Goal: Check status: Check status

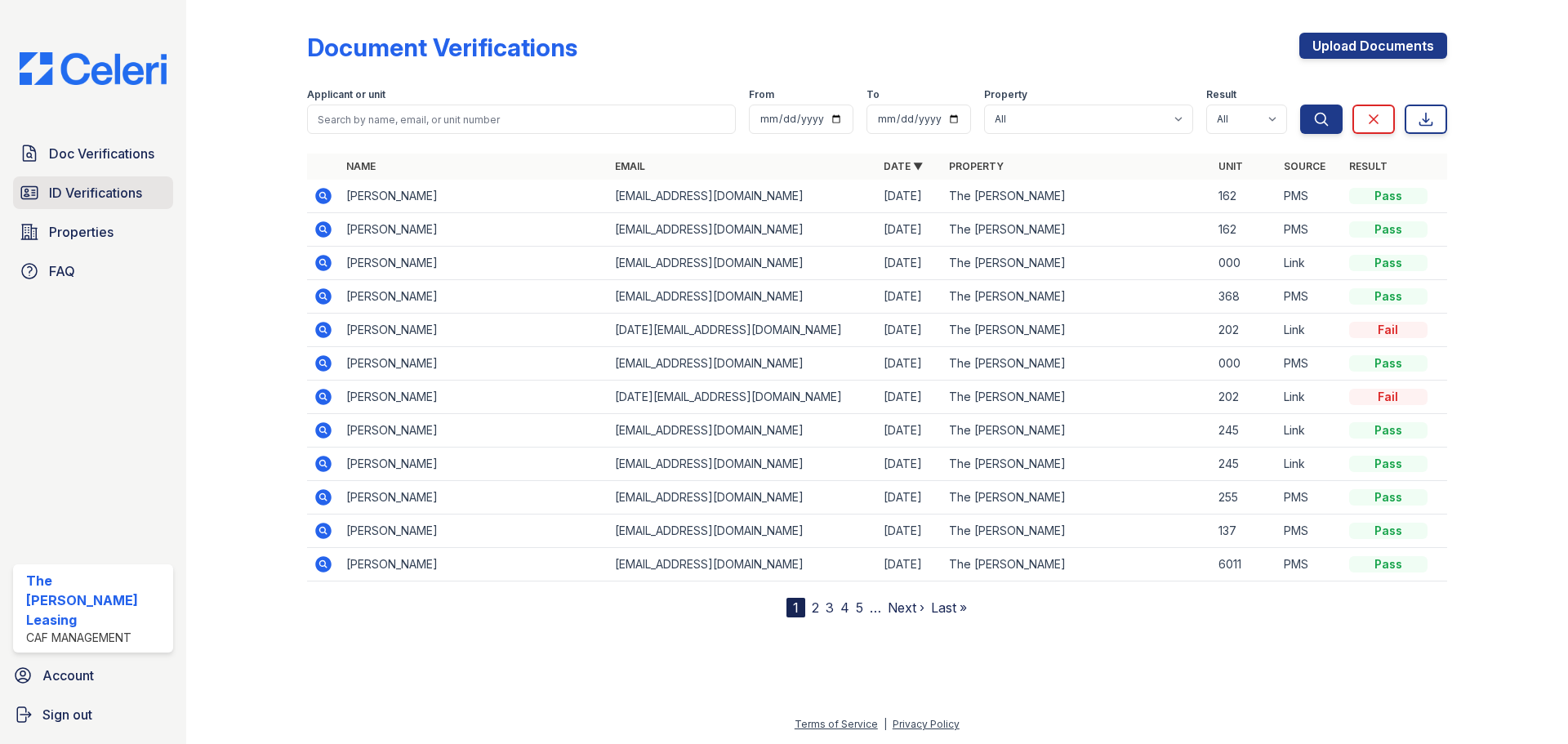
click at [106, 179] on link "ID Verifications" at bounding box center [93, 193] width 160 height 33
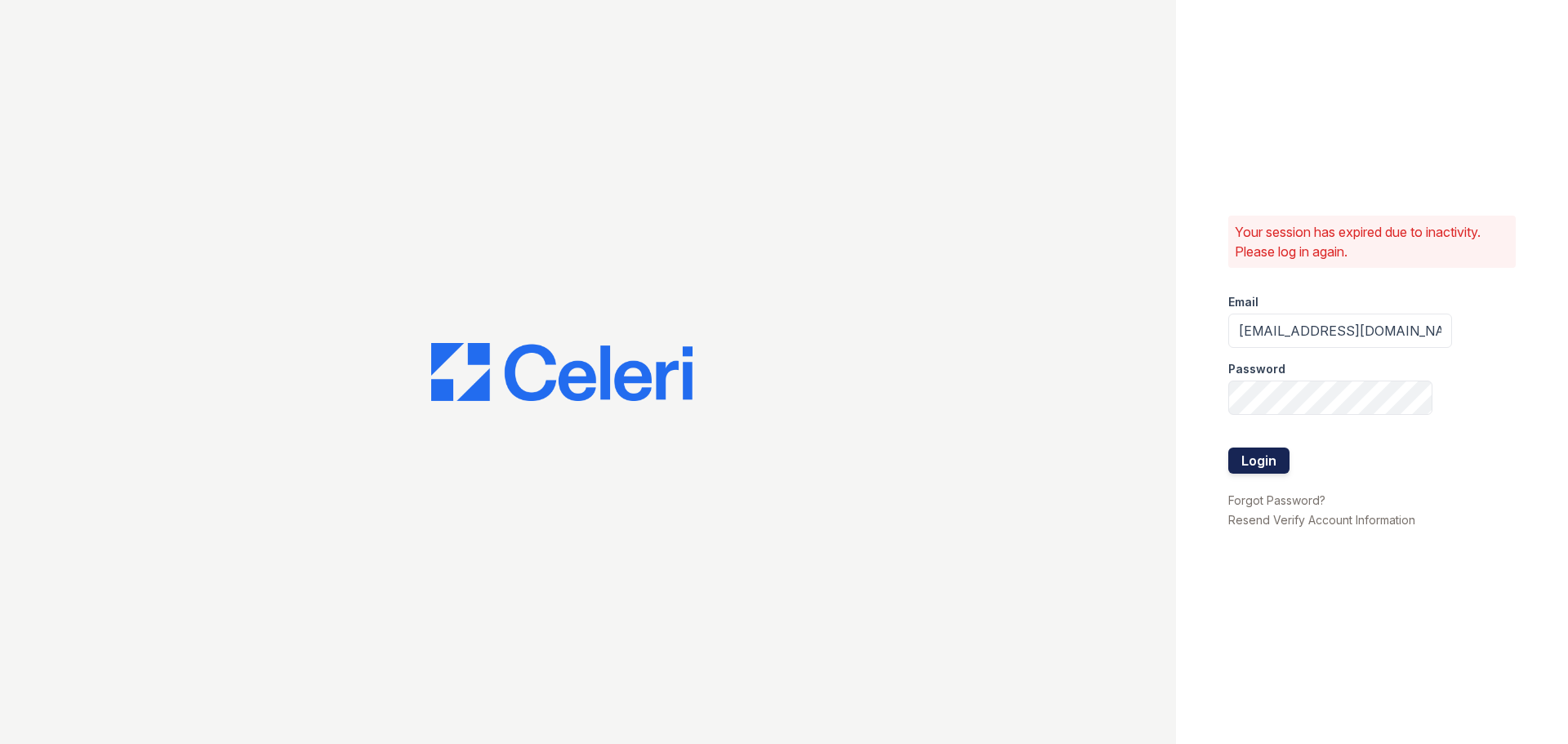
click at [1241, 470] on button "Login" at bounding box center [1258, 460] width 61 height 26
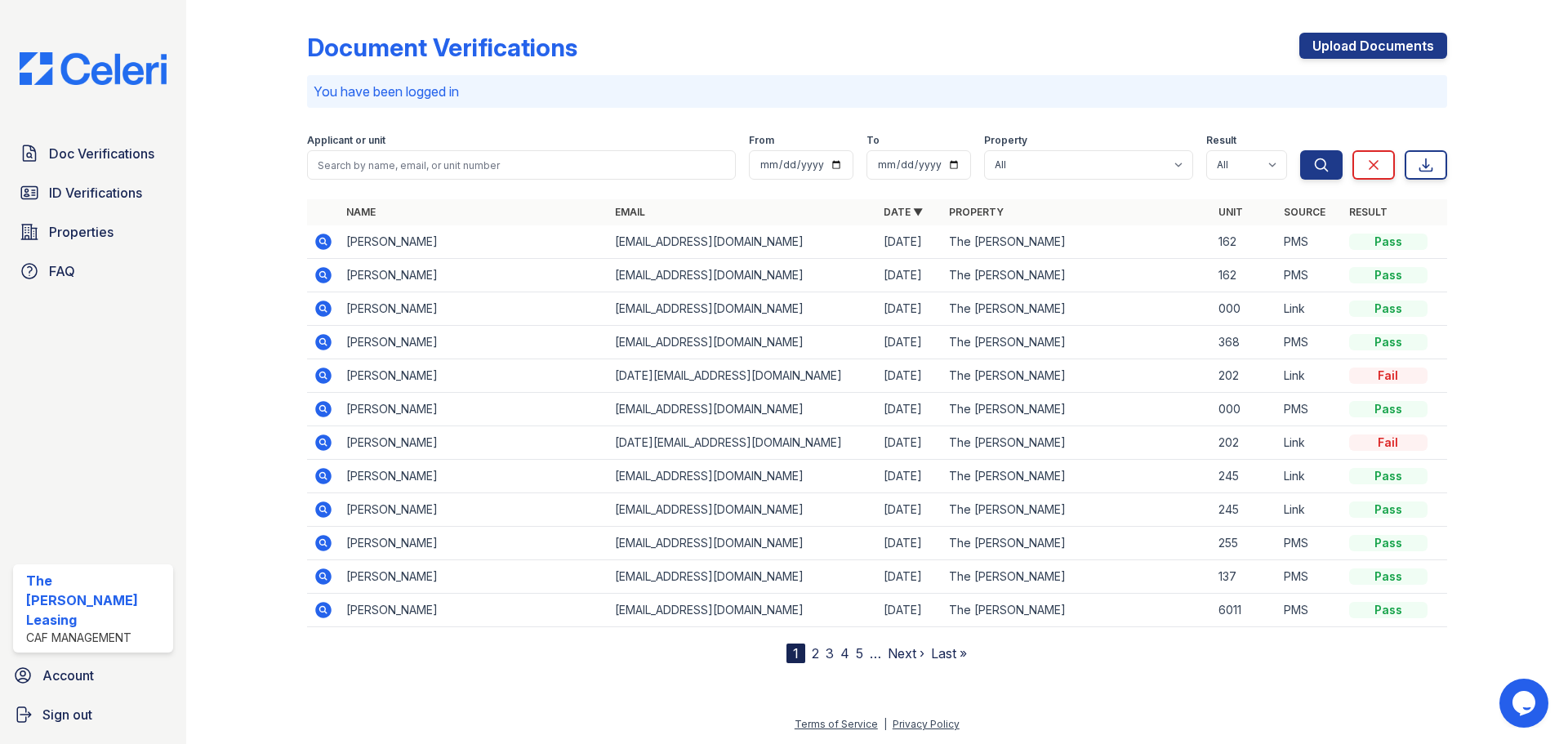
click at [814, 653] on link "2" at bounding box center [815, 653] width 7 height 16
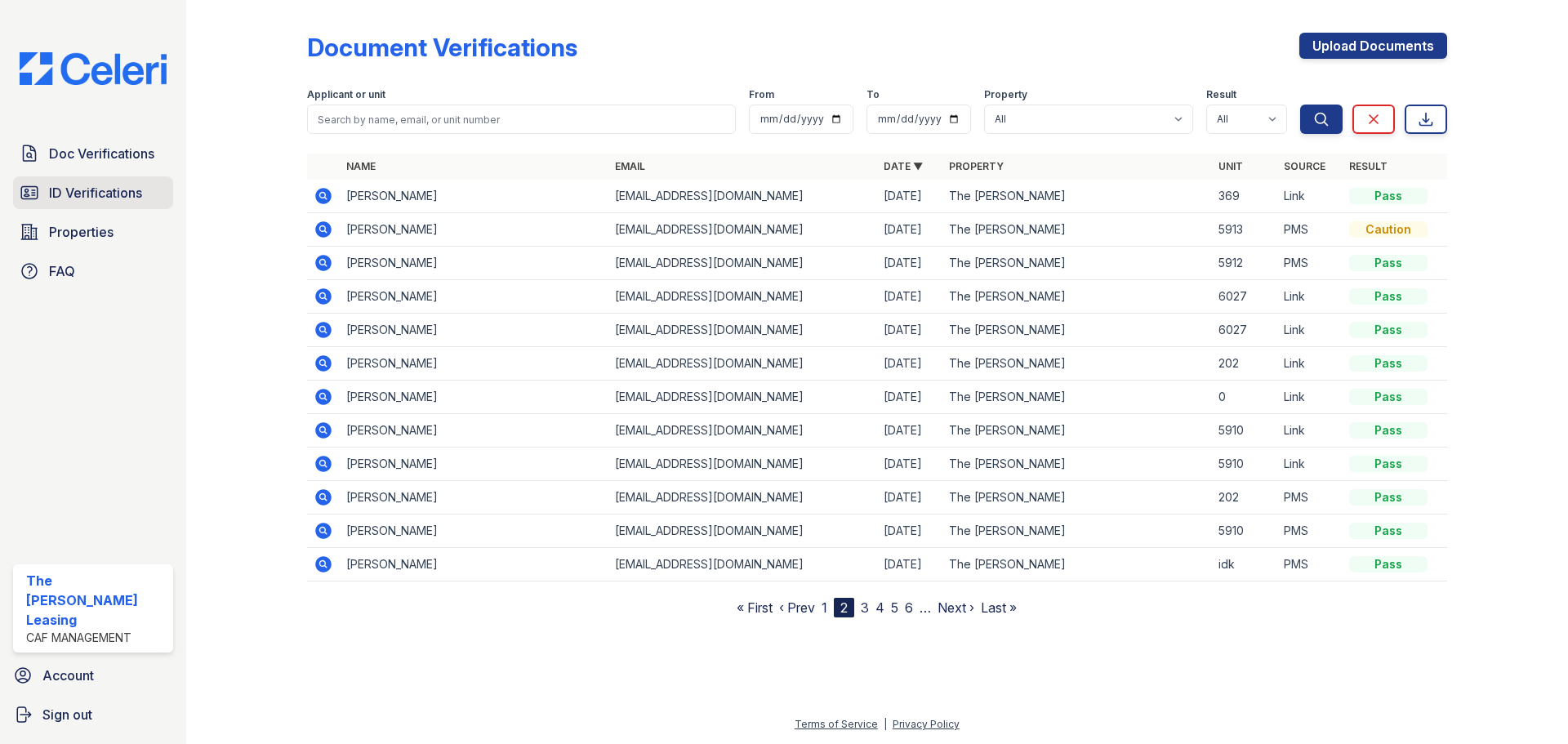
click at [120, 203] on link "ID Verifications" at bounding box center [93, 193] width 160 height 33
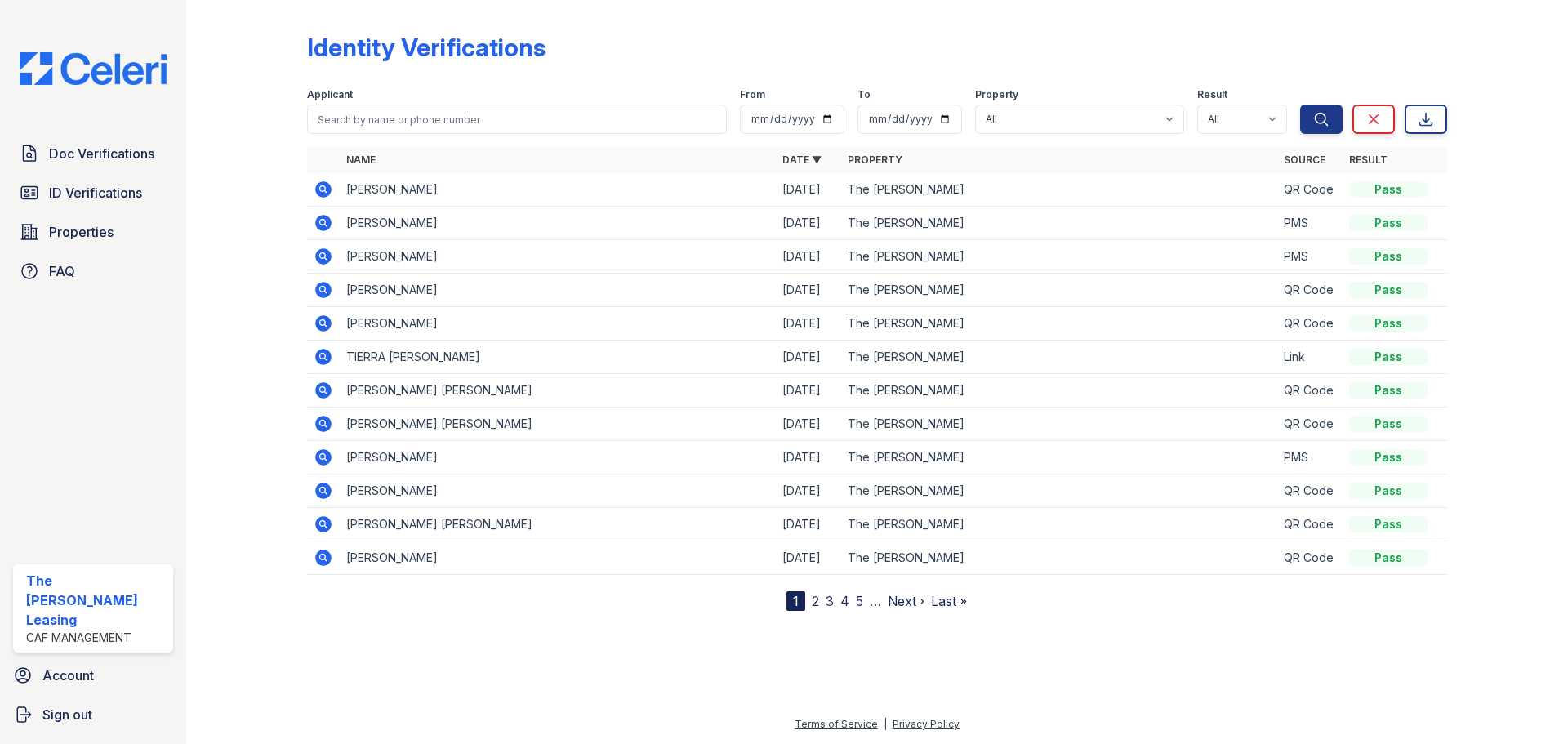
click at [324, 493] on icon at bounding box center [323, 491] width 20 height 20
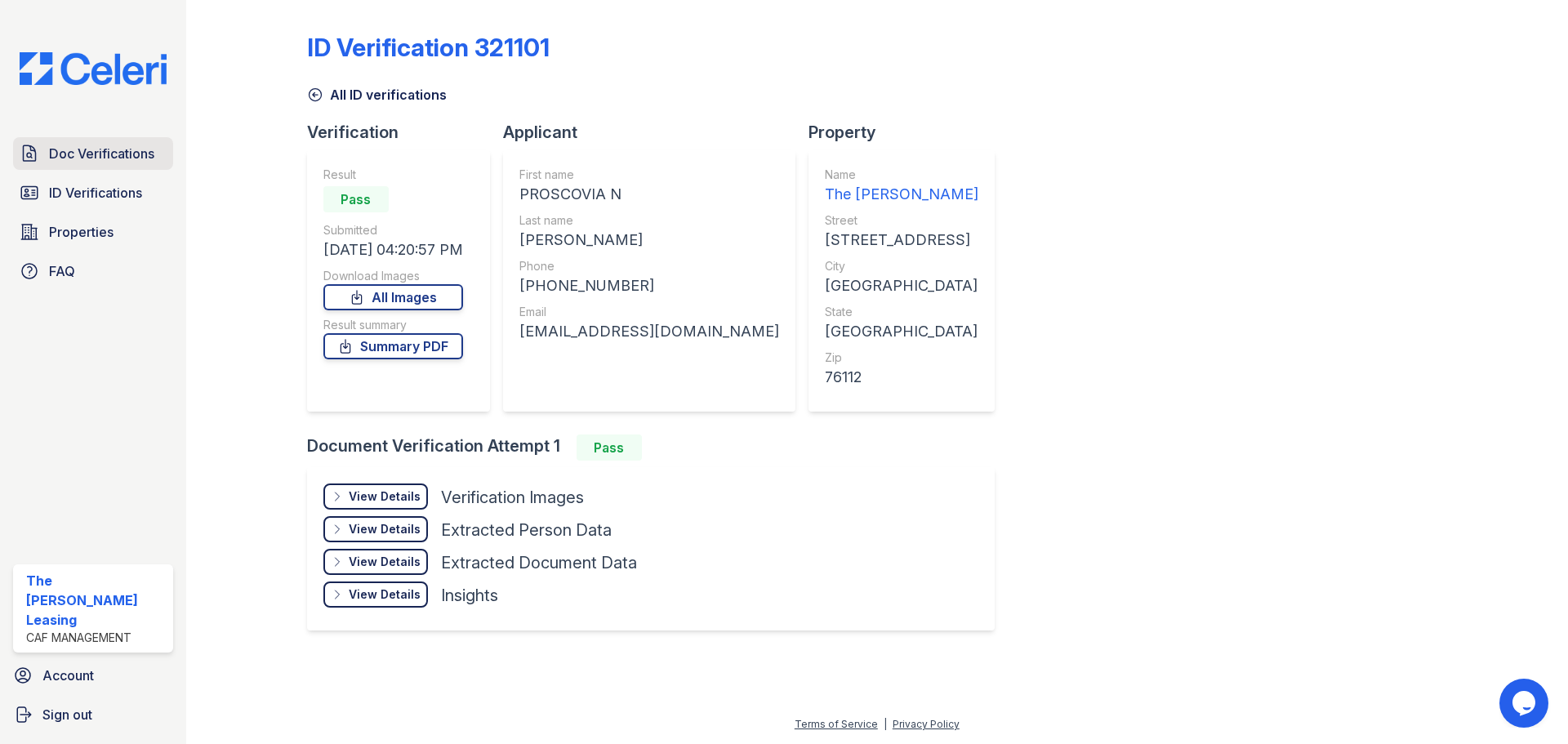
click at [77, 153] on span "Doc Verifications" at bounding box center [102, 154] width 106 height 20
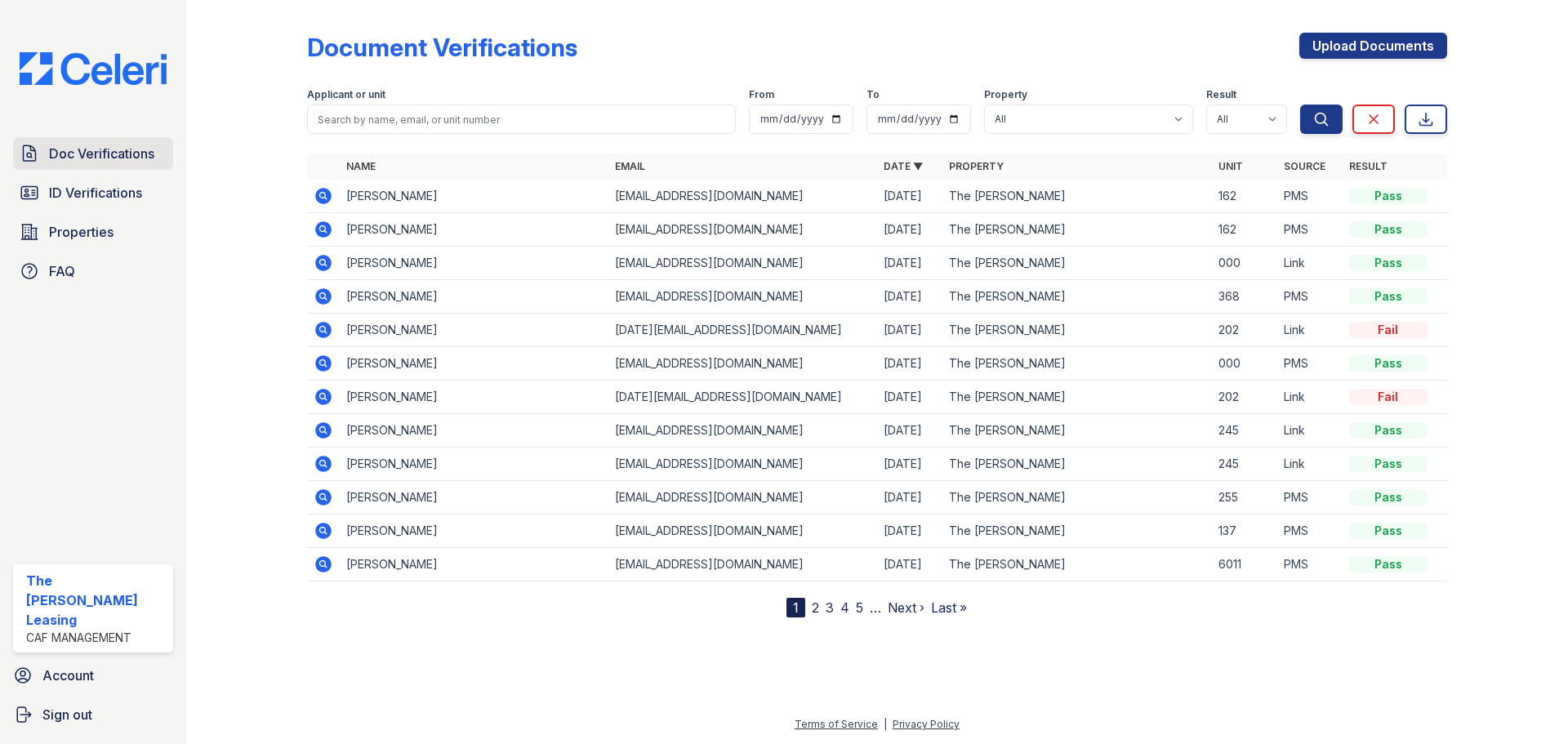
click at [61, 149] on span "Doc Verifications" at bounding box center [102, 154] width 106 height 20
click at [320, 293] on icon at bounding box center [323, 297] width 20 height 20
